Goal: Navigation & Orientation: Find specific page/section

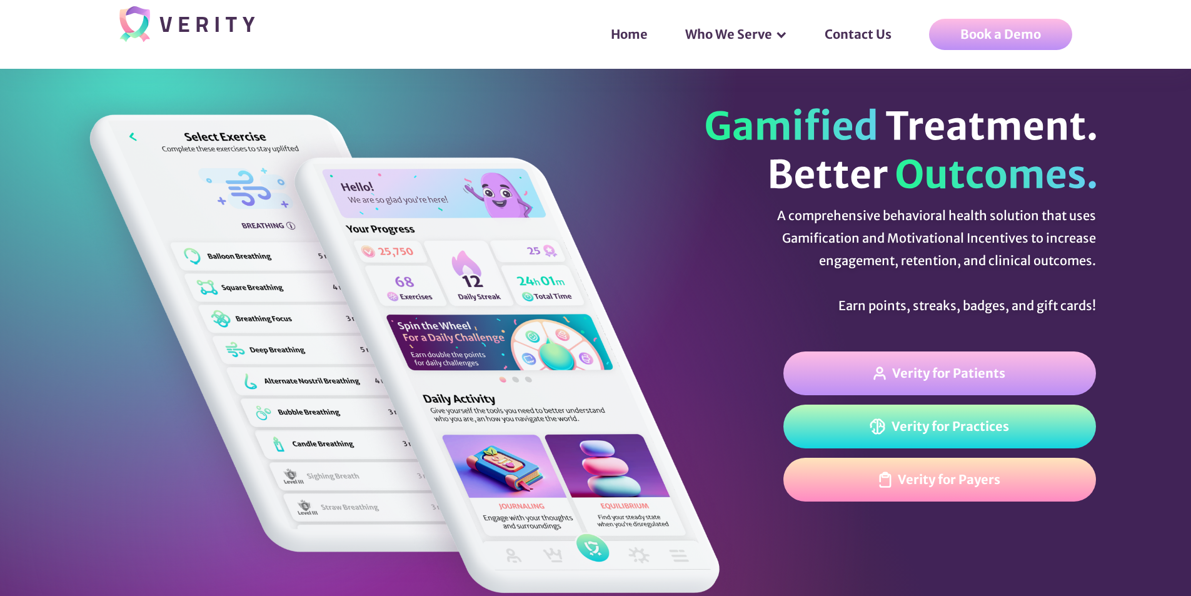
drag, startPoint x: 291, startPoint y: 14, endPoint x: 206, endPoint y: 19, distance: 85.8
click at [206, 19] on div at bounding box center [237, 34] width 236 height 63
drag, startPoint x: 280, startPoint y: 25, endPoint x: 168, endPoint y: 20, distance: 112.0
click at [168, 20] on div at bounding box center [237, 34] width 236 height 63
click at [583, 144] on section "A comprehensive behavioral health solution that uses Gamification and Motivatio…" at bounding box center [595, 388] width 1191 height 638
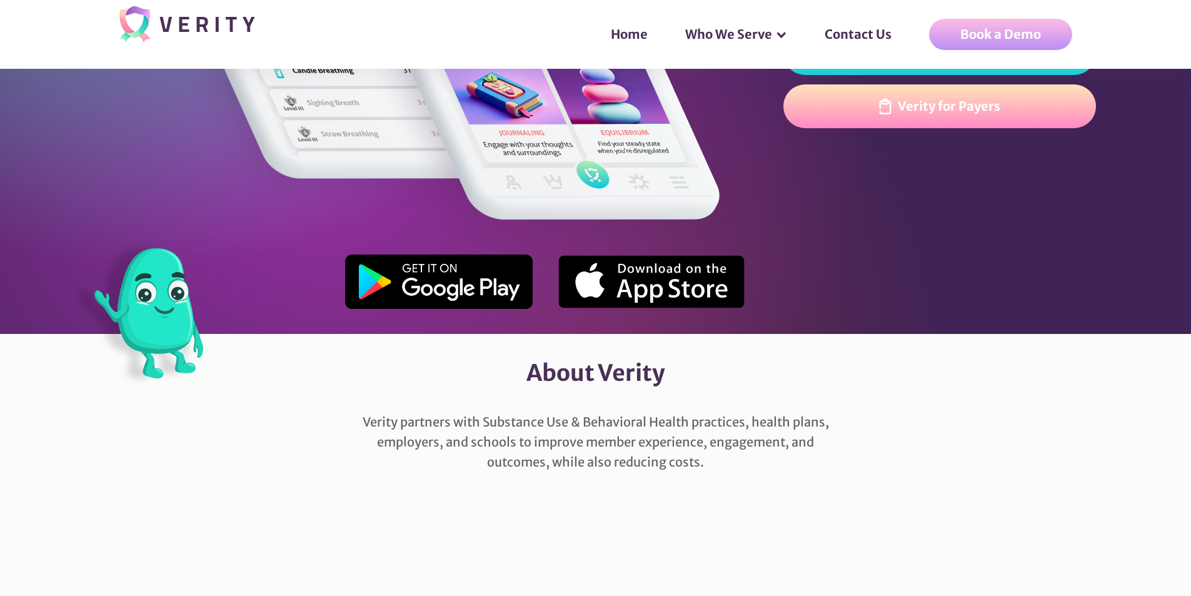
scroll to position [375, 0]
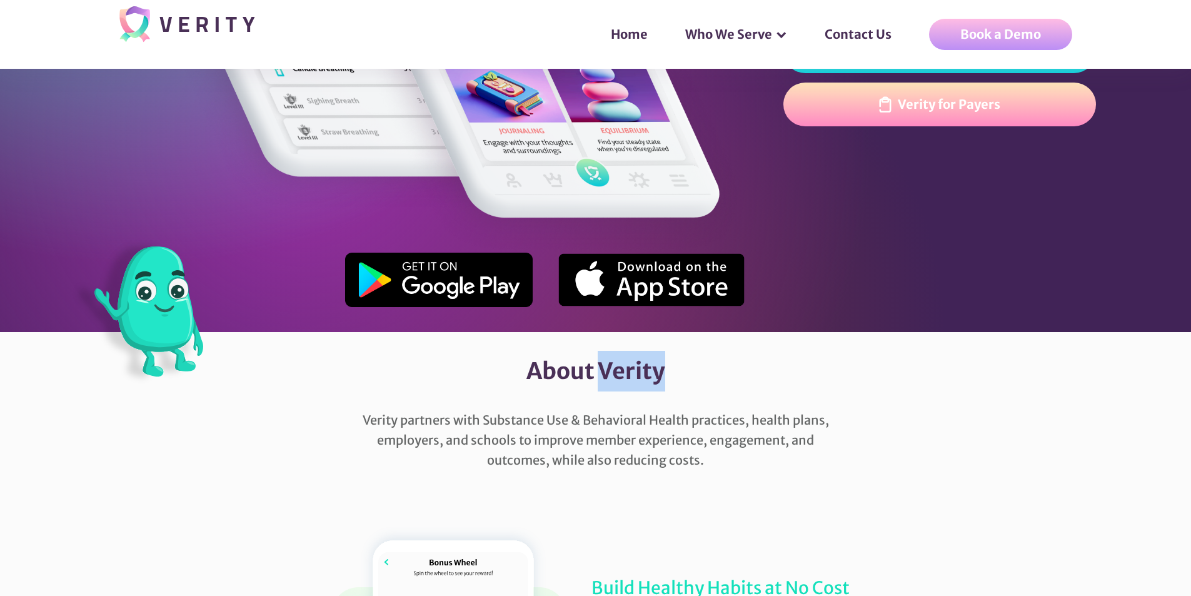
drag, startPoint x: 688, startPoint y: 353, endPoint x: 603, endPoint y: 351, distance: 85.7
click at [603, 351] on div "About Verity" at bounding box center [596, 371] width 588 height 78
copy div "Verity"
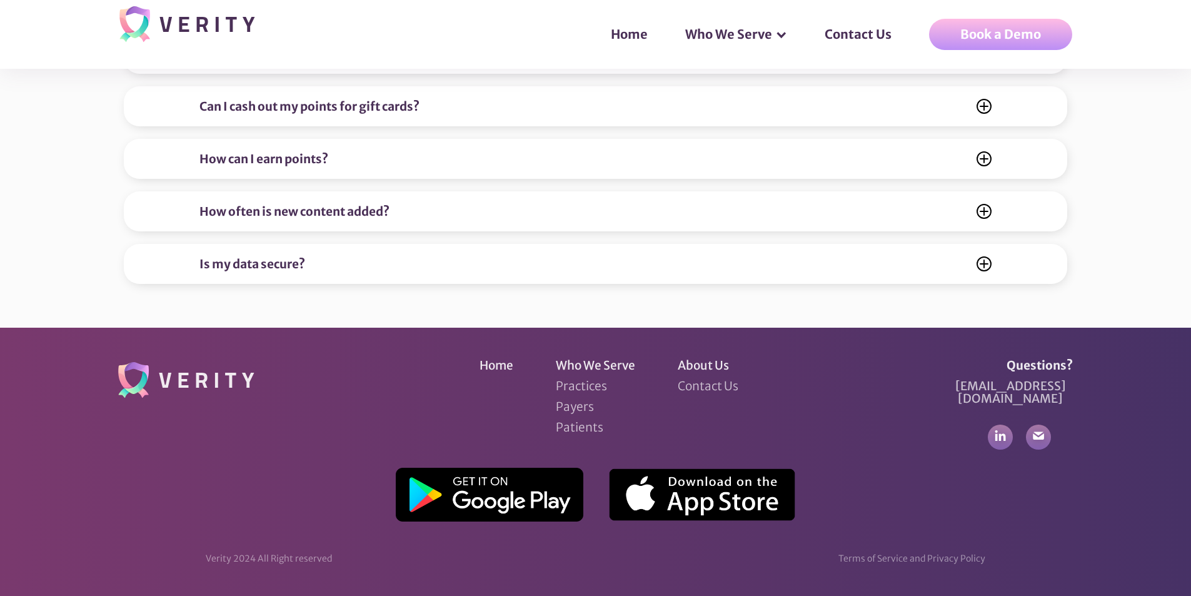
scroll to position [5122, 0]
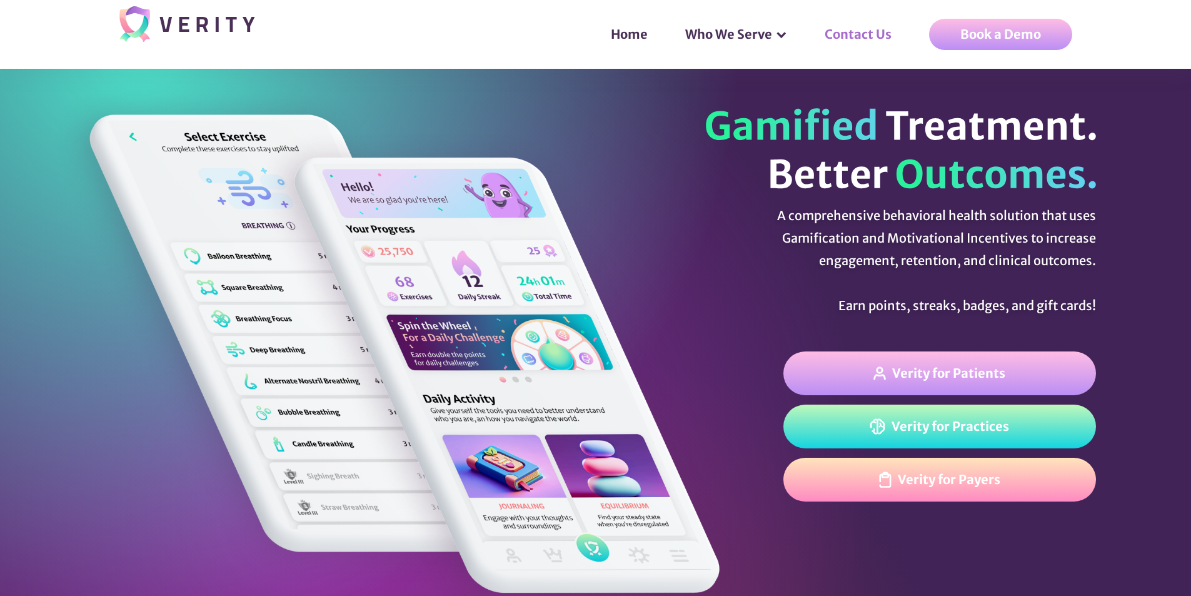
click at [851, 29] on link "Contact Us" at bounding box center [864, 35] width 104 height 38
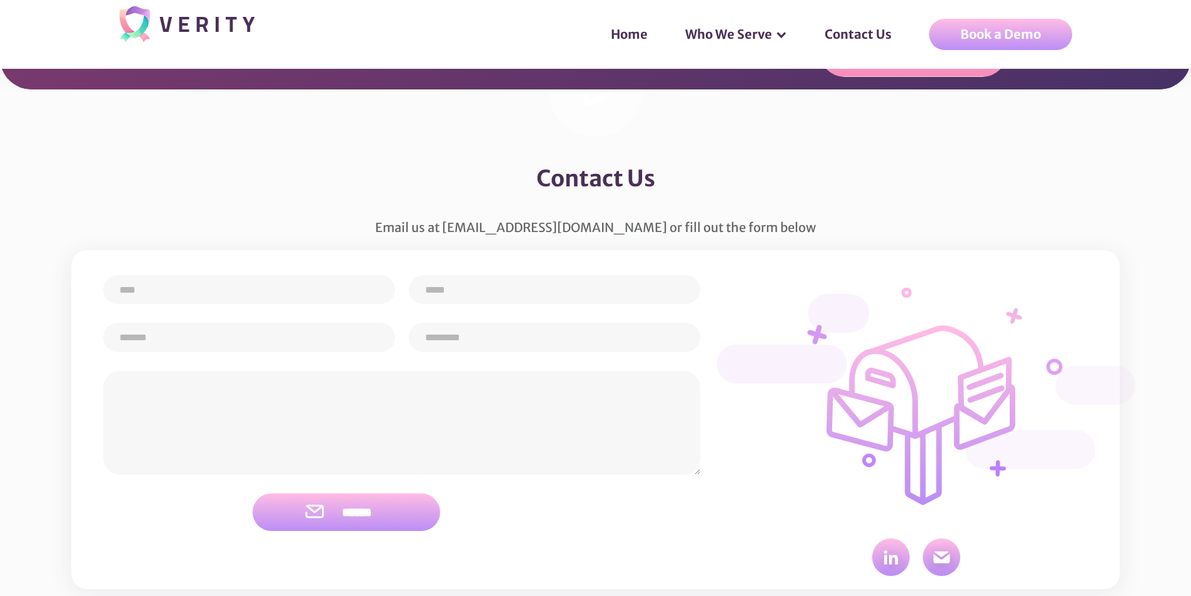
scroll to position [4383, 0]
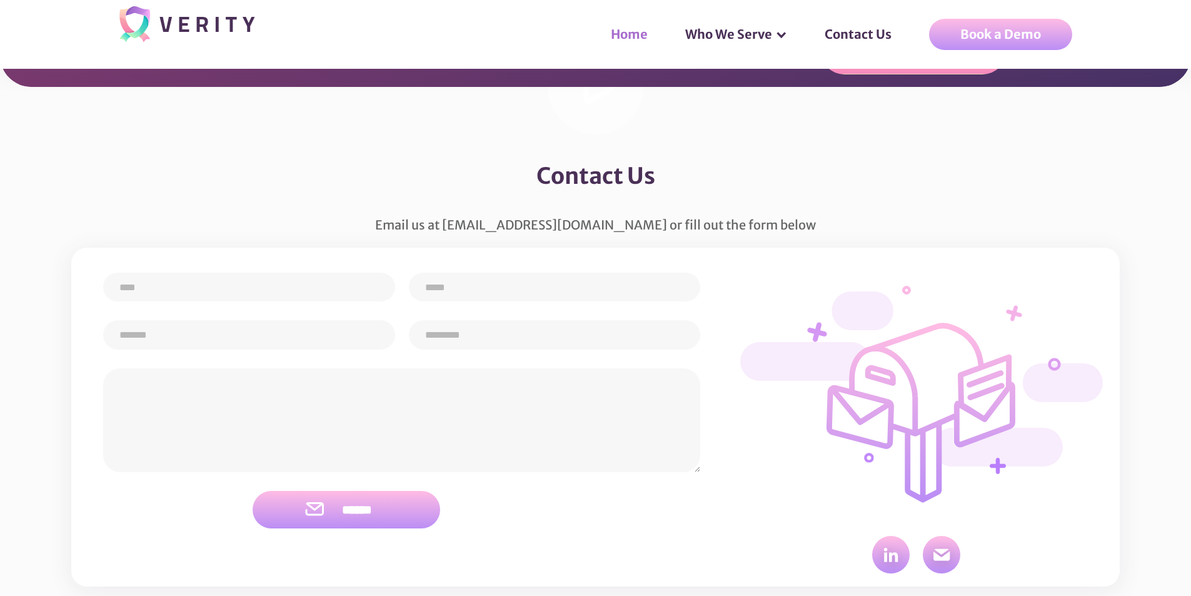
click at [638, 33] on link "Home" at bounding box center [635, 35] width 74 height 38
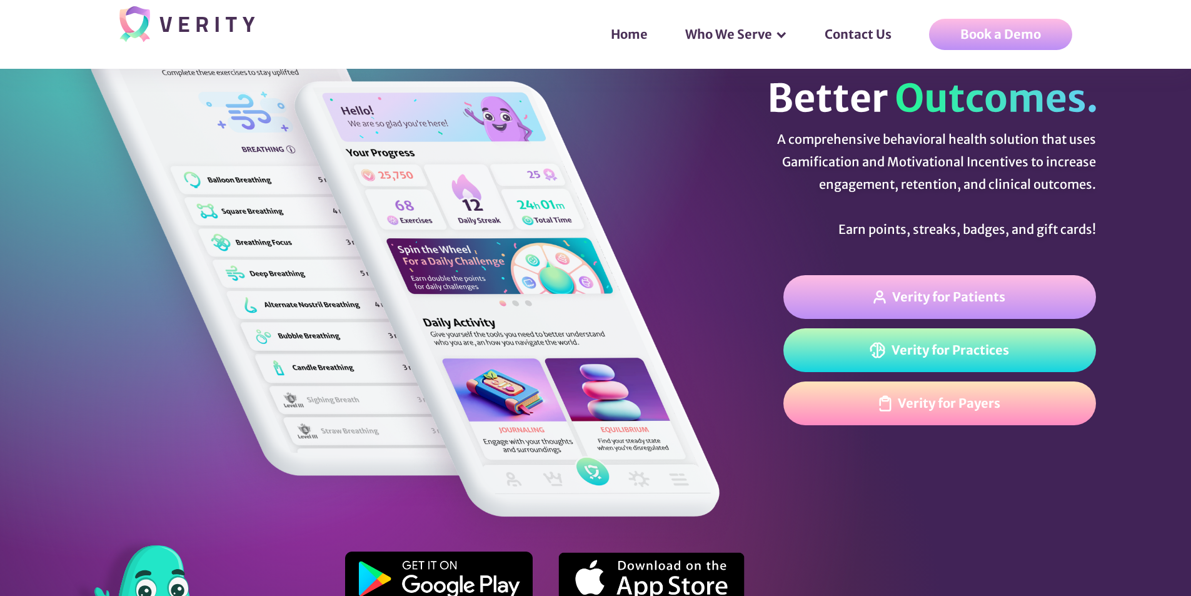
scroll to position [69, 0]
